Goal: Information Seeking & Learning: Find specific fact

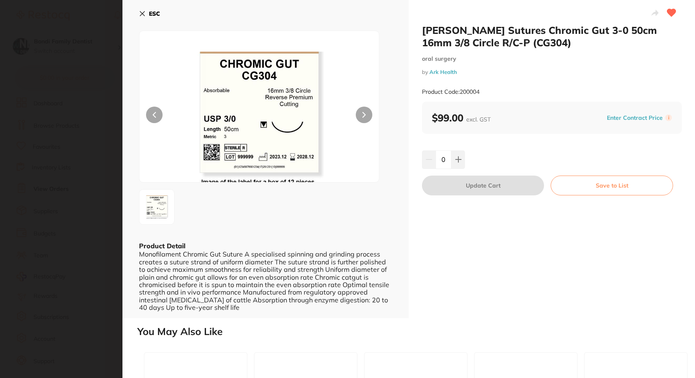
click at [139, 12] on div "ESC Product Detail Monofilament Chromic Gut Suture A specialised spinning and g…" at bounding box center [265, 159] width 286 height 318
click at [141, 10] on icon at bounding box center [142, 13] width 7 height 7
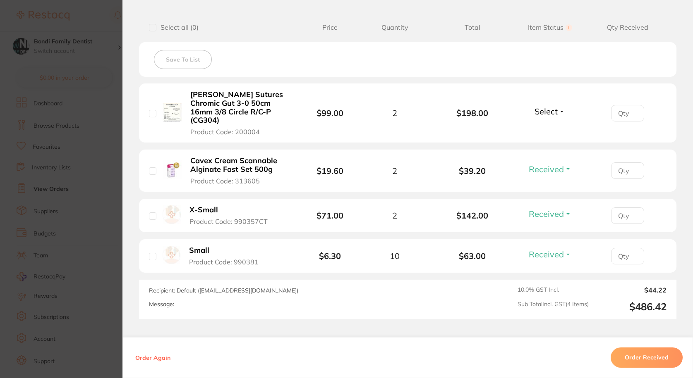
click at [146, 20] on div "Select all ( 0 ) Price Quantity Total Item Status You can use this feature to t…" at bounding box center [407, 27] width 537 height 21
drag, startPoint x: 582, startPoint y: 76, endPoint x: 489, endPoint y: 81, distance: 93.2
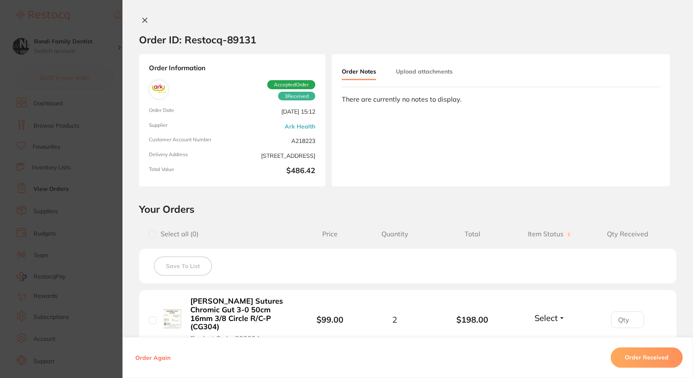
scroll to position [0, 0]
click at [146, 19] on icon at bounding box center [144, 20] width 7 height 7
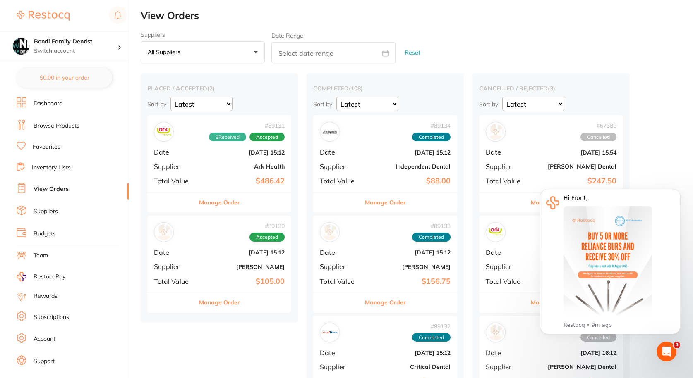
click at [48, 147] on link "Favourites" at bounding box center [47, 147] width 28 height 8
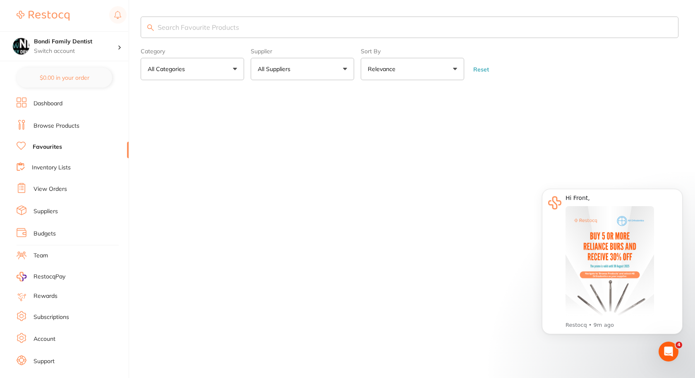
click at [53, 128] on link "Browse Products" at bounding box center [57, 126] width 46 height 8
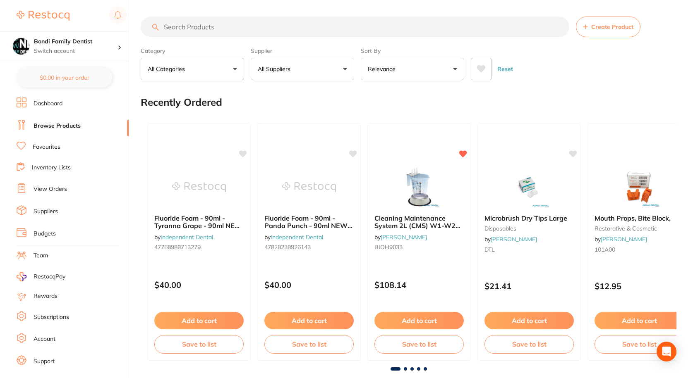
click at [194, 28] on input "search" at bounding box center [355, 27] width 428 height 21
click at [182, 34] on input "search" at bounding box center [355, 27] width 428 height 21
paste input "Opalescence™ Boost™"
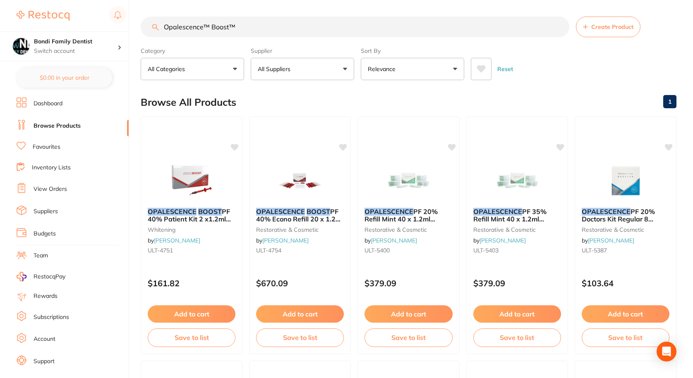
type input "Opalescence™ Boost™"
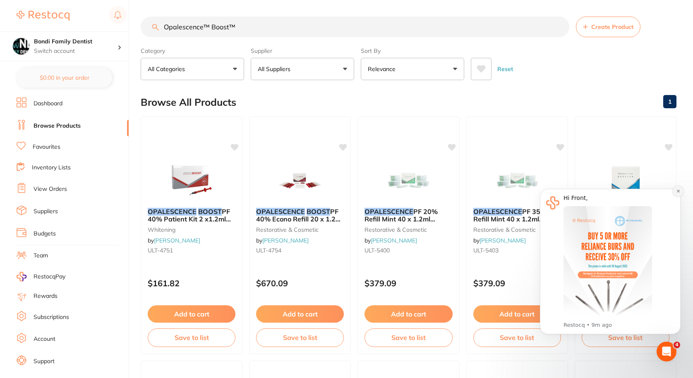
click at [680, 191] on icon "Dismiss notification" at bounding box center [678, 191] width 5 height 5
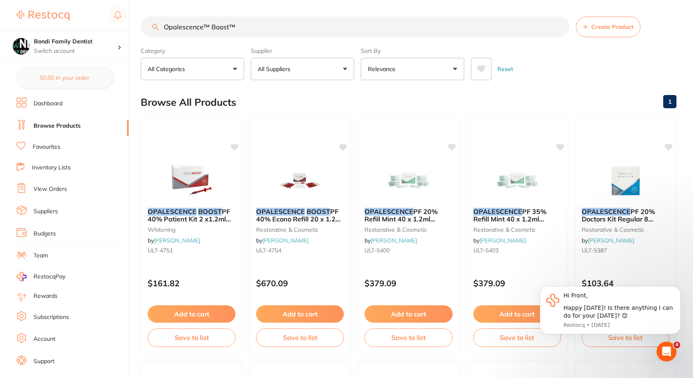
click at [191, 211] on em "OPALESCENCE" at bounding box center [172, 212] width 49 height 8
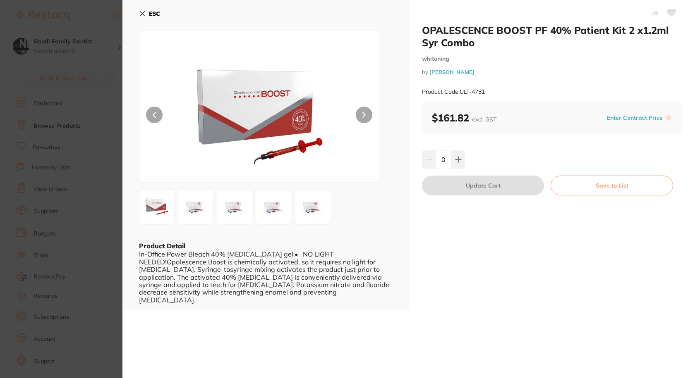
click at [139, 8] on button "ESC" at bounding box center [149, 14] width 21 height 14
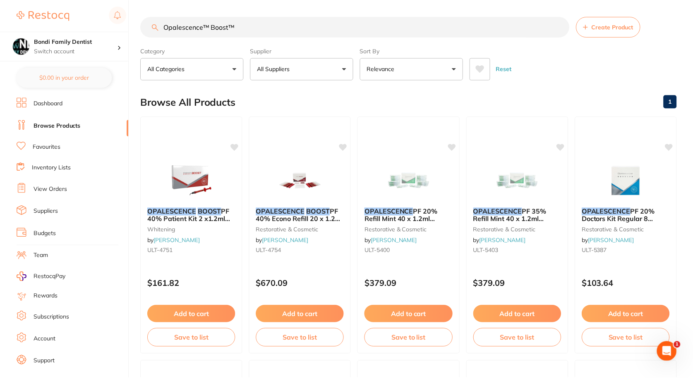
scroll to position [0, 0]
